Goal: Task Accomplishment & Management: Manage account settings

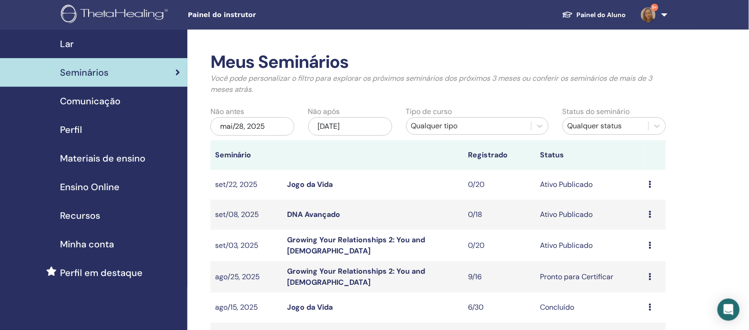
click at [325, 219] on link "DNA Avançado" at bounding box center [313, 215] width 53 height 10
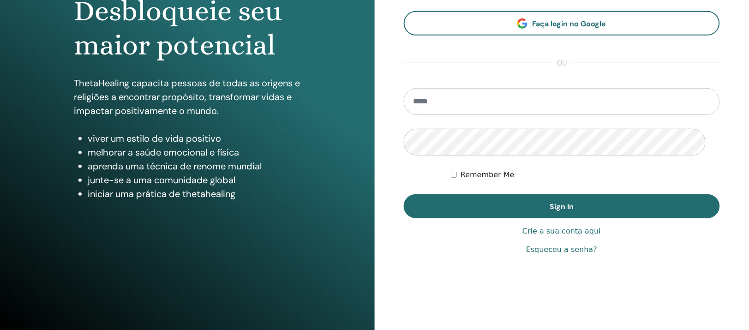
scroll to position [115, 0]
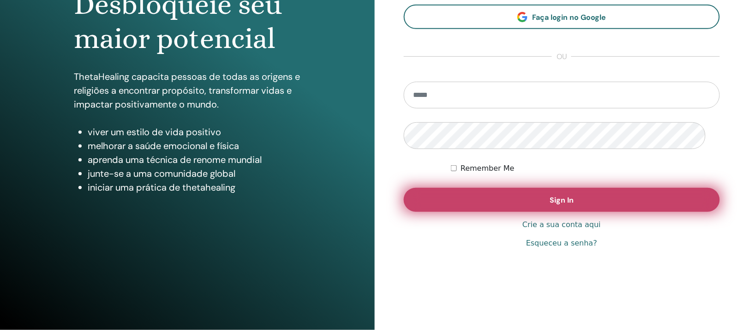
type input "**********"
click at [425, 212] on button "Sign In" at bounding box center [562, 200] width 317 height 24
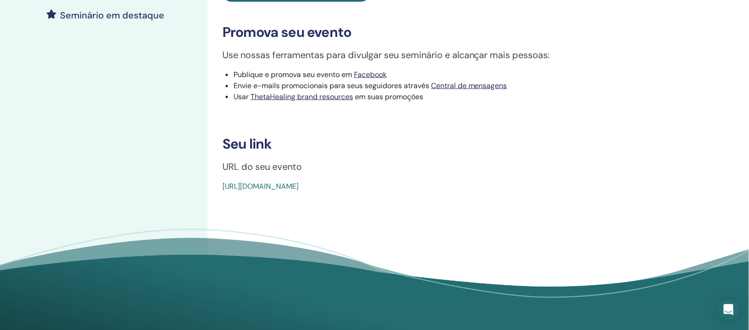
scroll to position [289, 0]
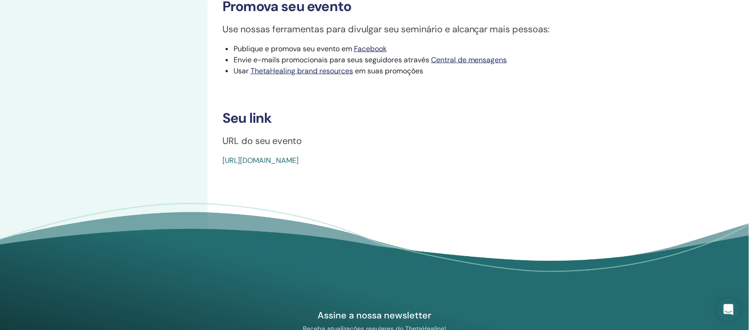
click at [299, 165] on link "https://www.thetahealing.com/seminar-376025-details.html" at bounding box center [260, 161] width 76 height 10
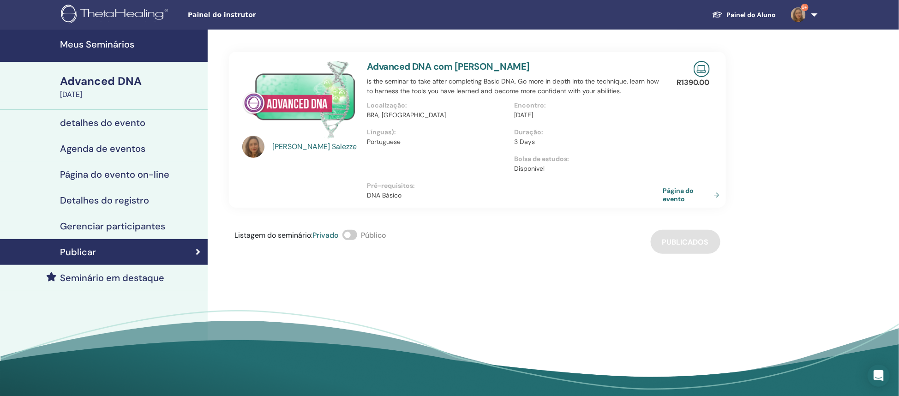
click at [681, 203] on link "Página do evento" at bounding box center [693, 194] width 60 height 17
